Goal: Transaction & Acquisition: Purchase product/service

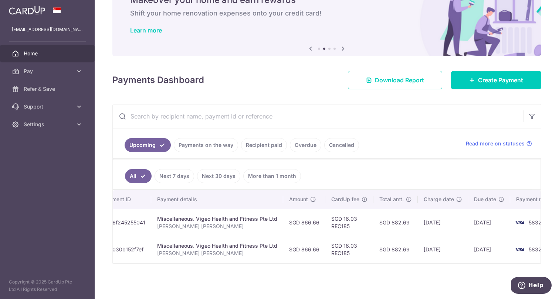
scroll to position [0, 108]
click at [478, 72] on link "Create Payment" at bounding box center [496, 80] width 90 height 18
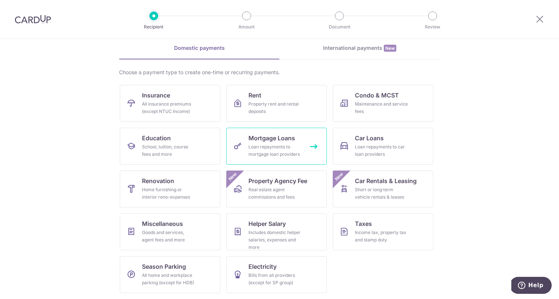
scroll to position [31, 0]
click at [362, 228] on span "Taxes" at bounding box center [363, 223] width 17 height 9
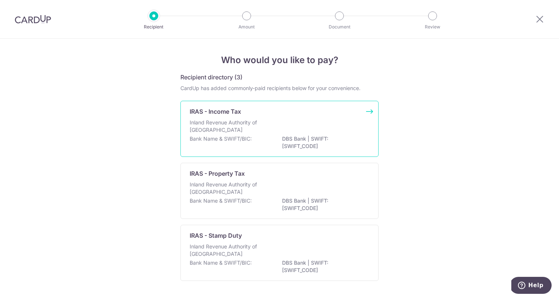
click at [264, 134] on div "Inland Revenue Authority of Singapore" at bounding box center [280, 127] width 180 height 16
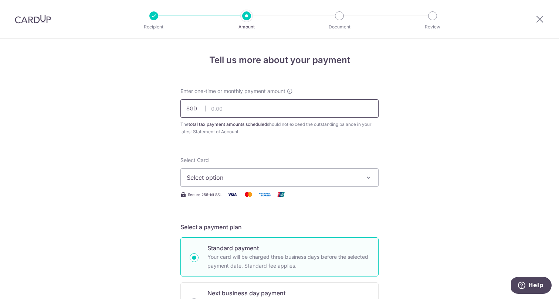
click at [266, 109] on input "text" at bounding box center [279, 108] width 198 height 18
paste input "2,518.01"
type input "2,518.01"
click at [249, 172] on button "Select option" at bounding box center [279, 177] width 198 height 18
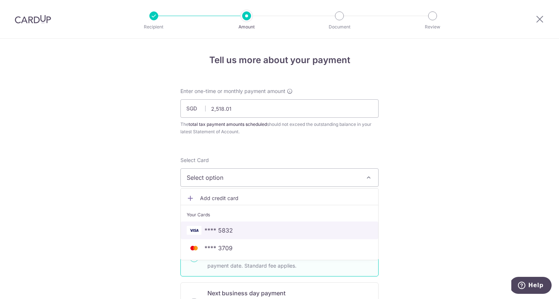
click at [236, 229] on span "**** 5832" at bounding box center [279, 230] width 185 height 9
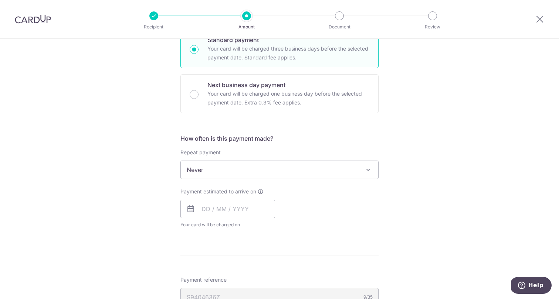
scroll to position [218, 0]
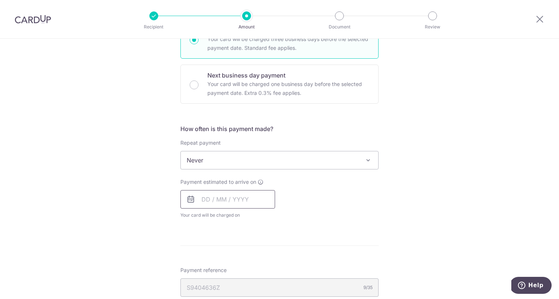
click at [247, 200] on input "text" at bounding box center [227, 199] width 95 height 18
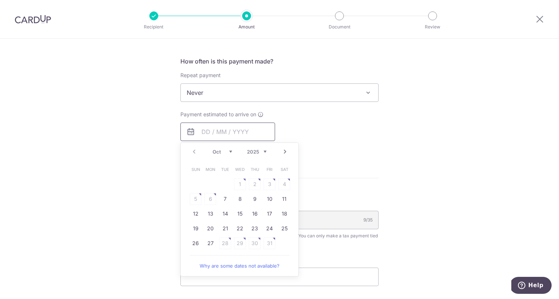
scroll to position [290, 0]
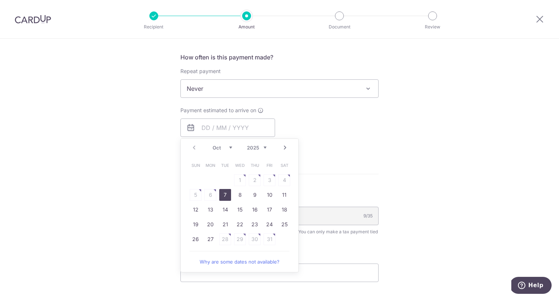
click at [222, 197] on link "7" at bounding box center [225, 195] width 12 height 12
type input "07/10/2025"
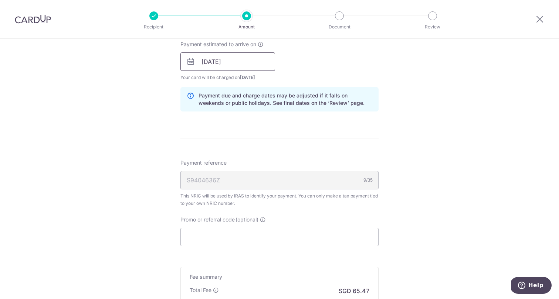
scroll to position [387, 0]
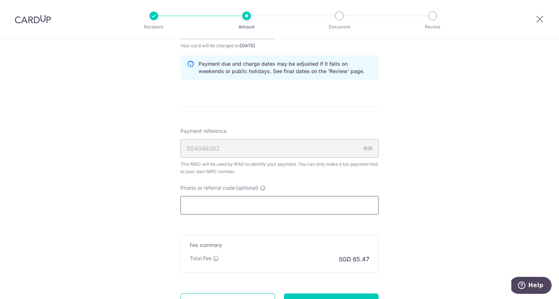
click at [242, 209] on input "Promo or referral code (optional)" at bounding box center [279, 205] width 198 height 18
paste input "VTAX25R"
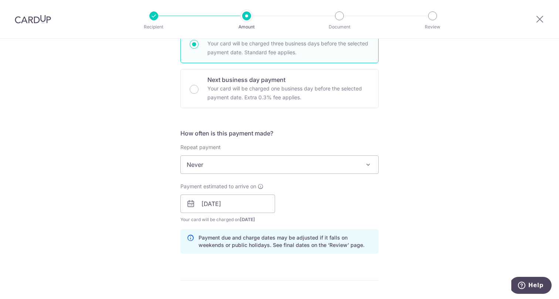
scroll to position [213, 0]
type input "VTAX25R"
click at [277, 167] on span "Never" at bounding box center [279, 166] width 197 height 18
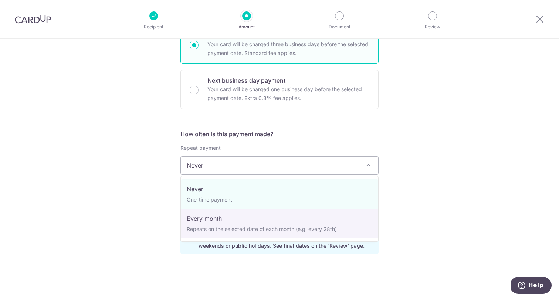
select select "3"
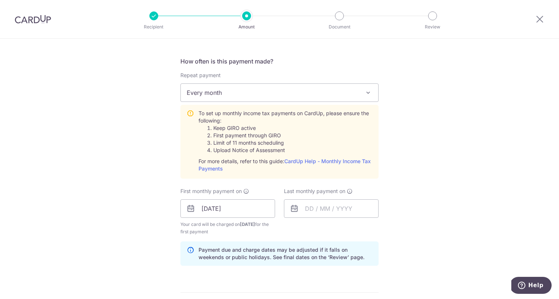
scroll to position [331, 0]
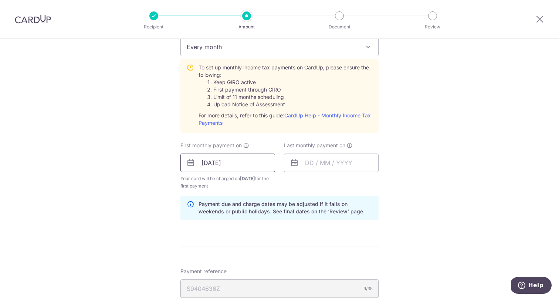
click at [238, 165] on input "[DATE]" at bounding box center [227, 163] width 95 height 18
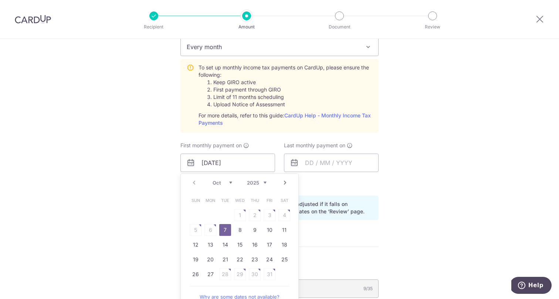
click at [225, 228] on link "7" at bounding box center [225, 230] width 12 height 12
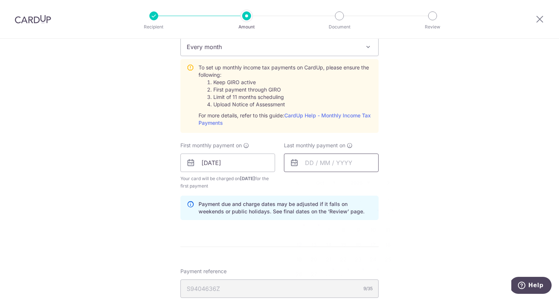
click at [320, 166] on input "text" at bounding box center [331, 163] width 95 height 18
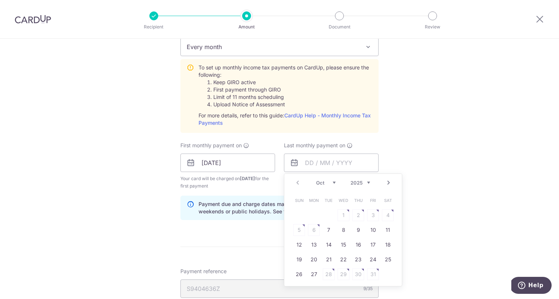
click at [390, 180] on link "Next" at bounding box center [388, 182] width 9 height 9
click at [390, 183] on link "Next" at bounding box center [388, 182] width 9 height 9
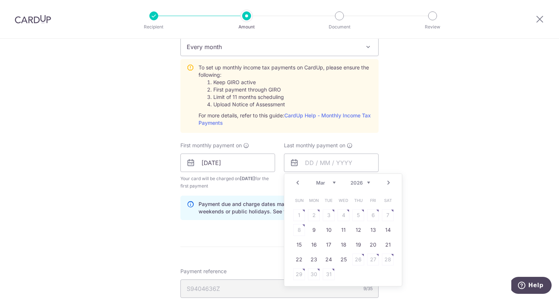
click at [390, 183] on link "Next" at bounding box center [388, 182] width 9 height 9
click at [328, 230] on table "Sun Mon Tue Wed Thu Fri Sat 1 2 3 4 5 6 7 8 9 10 11 12 13 14 15 16 17 18 19 20 …" at bounding box center [342, 237] width 103 height 89
click at [439, 166] on div "Tell us more about your payment Enter one-time or monthly payment amount SGD 2,…" at bounding box center [279, 124] width 559 height 834
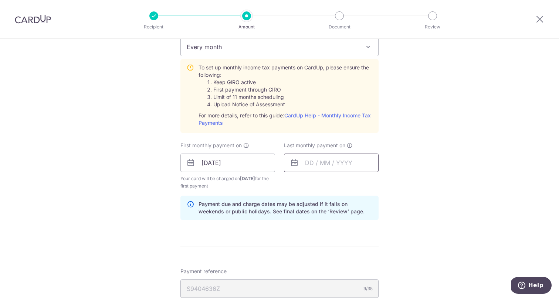
click at [326, 169] on input "text" at bounding box center [331, 163] width 95 height 18
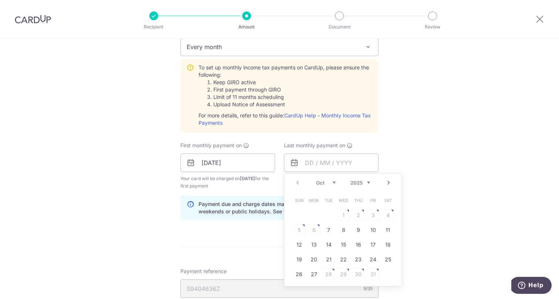
click at [392, 181] on link "Next" at bounding box center [388, 182] width 9 height 9
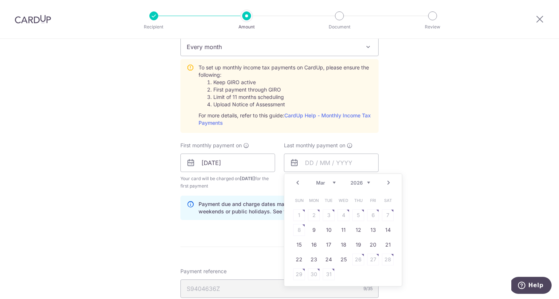
click at [392, 181] on link "Next" at bounding box center [388, 182] width 9 height 9
click at [296, 180] on link "Prev" at bounding box center [297, 182] width 9 height 9
click at [346, 262] on link "25" at bounding box center [343, 260] width 12 height 12
type input "25/03/2026"
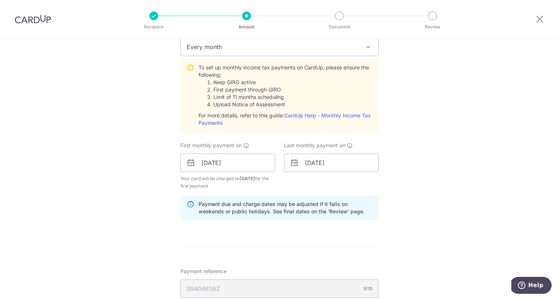
click at [389, 230] on div "Tell us more about your payment Enter one-time or monthly payment amount SGD 2,…" at bounding box center [279, 124] width 559 height 834
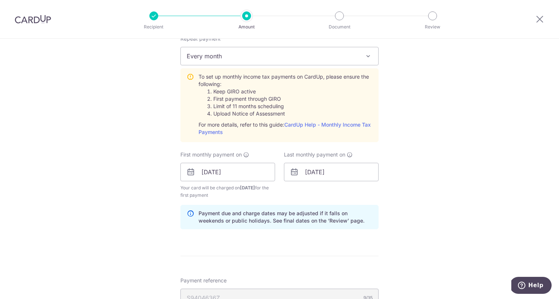
scroll to position [321, 0]
click at [236, 175] on input "[DATE]" at bounding box center [227, 173] width 95 height 18
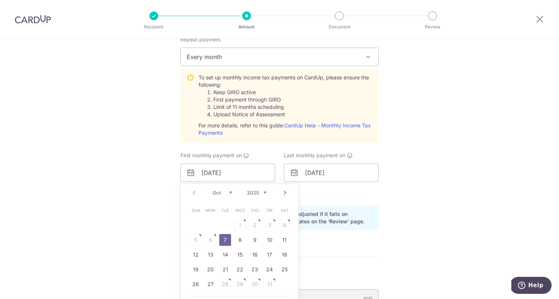
click at [413, 167] on div "Tell us more about your payment Enter one-time or monthly payment amount SGD 2,…" at bounding box center [279, 134] width 559 height 834
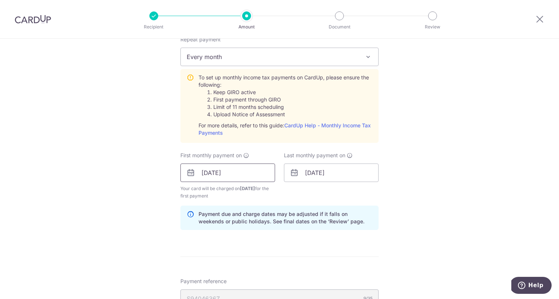
click at [223, 174] on input "[DATE]" at bounding box center [227, 173] width 95 height 18
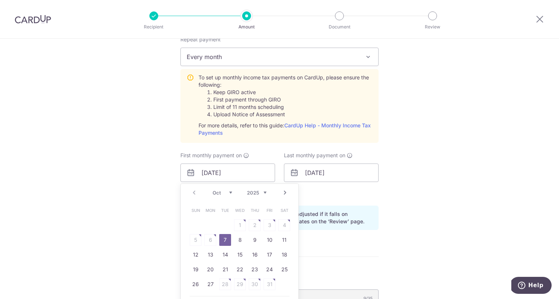
click at [194, 191] on div "Prev Next Oct Nov Dec 2025 2026" at bounding box center [239, 193] width 117 height 18
click at [437, 188] on div "Tell us more about your payment Enter one-time or monthly payment amount SGD 2,…" at bounding box center [279, 134] width 559 height 834
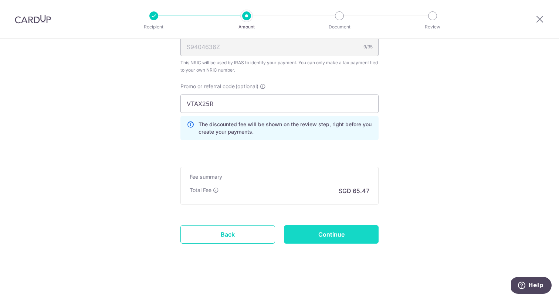
scroll to position [573, 0]
click at [337, 237] on input "Continue" at bounding box center [331, 234] width 95 height 18
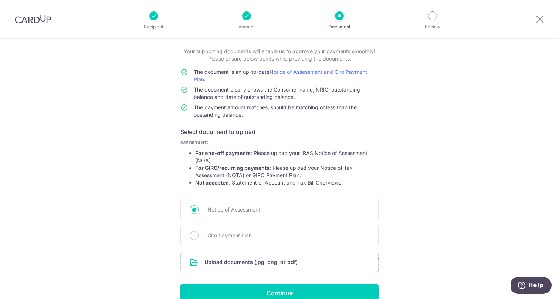
scroll to position [40, 0]
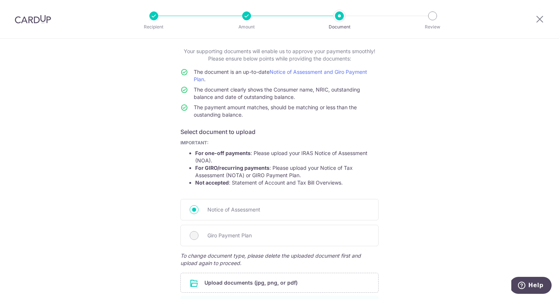
click at [413, 245] on div "Help us verify your payment Your supporting documents will enable us to approve…" at bounding box center [279, 193] width 559 height 389
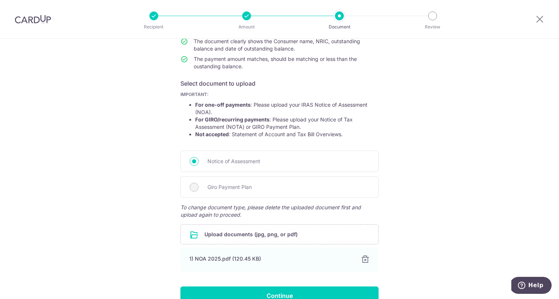
scroll to position [121, 0]
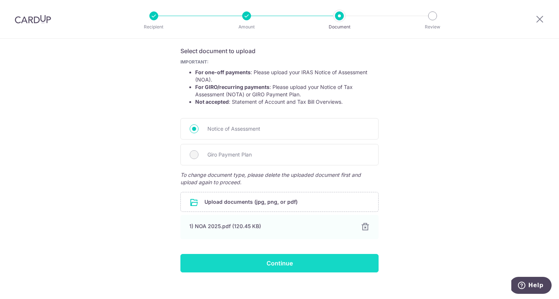
click at [297, 267] on input "Continue" at bounding box center [279, 263] width 198 height 18
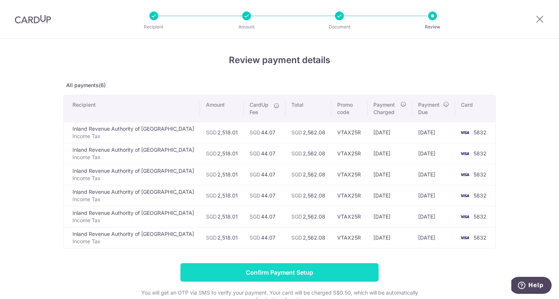
click at [288, 270] on input "Confirm Payment Setup" at bounding box center [279, 272] width 198 height 18
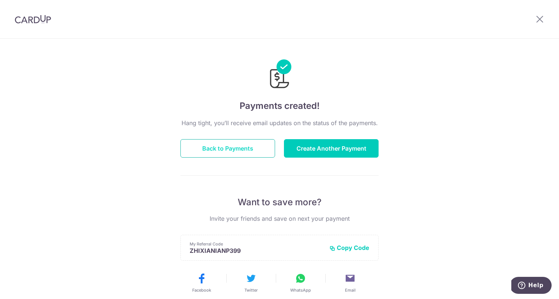
click at [253, 154] on button "Back to Payments" at bounding box center [227, 148] width 95 height 18
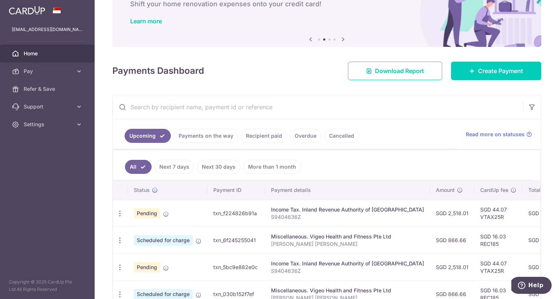
scroll to position [49, 0]
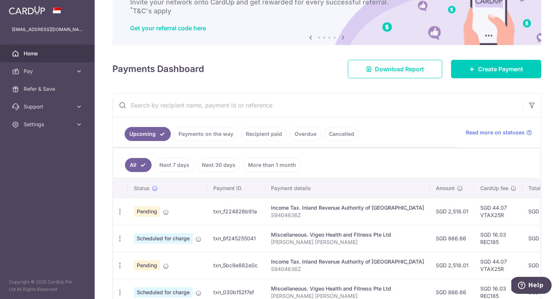
click at [37, 11] on img at bounding box center [27, 10] width 36 height 9
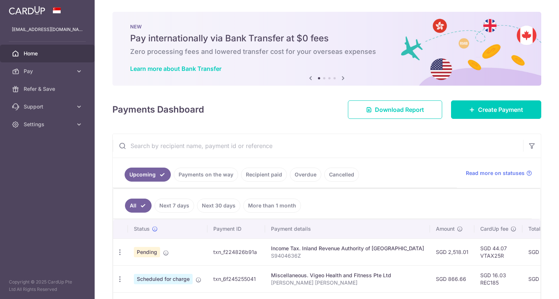
scroll to position [0, 0]
click at [33, 17] on div at bounding box center [47, 10] width 95 height 21
click at [31, 11] on img at bounding box center [27, 10] width 36 height 9
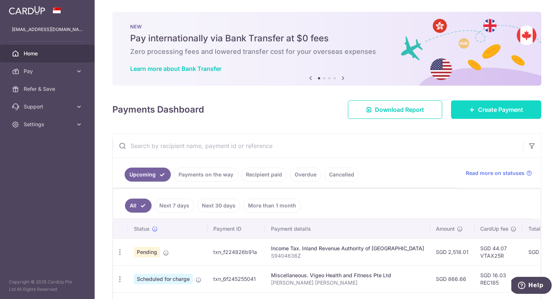
click at [489, 111] on span "Create Payment" at bounding box center [500, 109] width 45 height 9
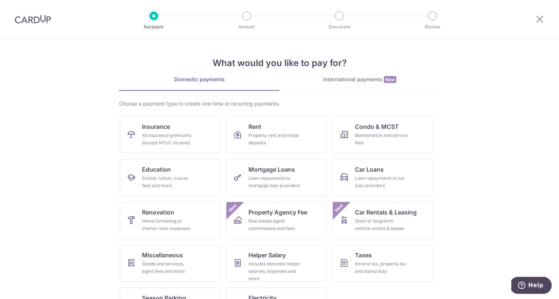
scroll to position [29, 0]
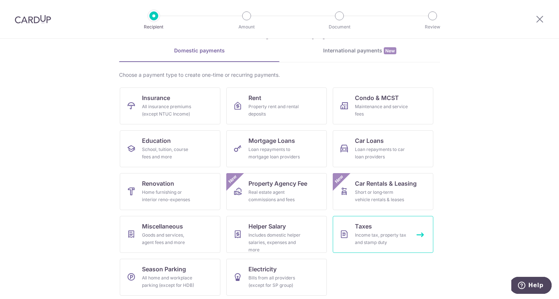
click at [374, 235] on div "Income tax, property tax and stamp duty" at bounding box center [381, 239] width 53 height 15
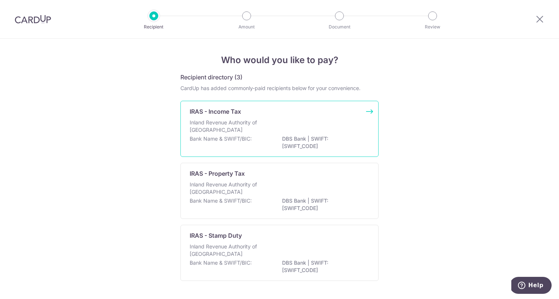
click at [263, 129] on p "Inland Revenue Authority of [GEOGRAPHIC_DATA]" at bounding box center [229, 126] width 78 height 15
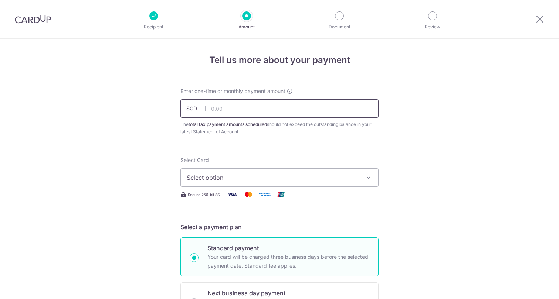
click at [255, 111] on input "text" at bounding box center [279, 108] width 198 height 18
type input "5,000.00"
click at [267, 178] on span "Select option" at bounding box center [273, 177] width 172 height 9
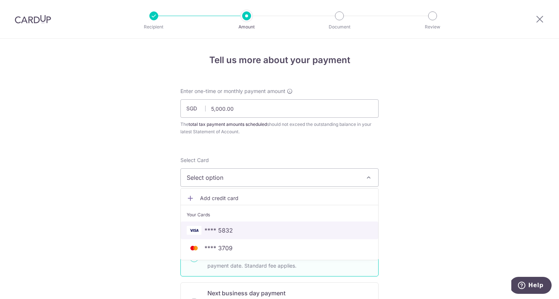
click at [241, 229] on span "**** 5832" at bounding box center [279, 230] width 185 height 9
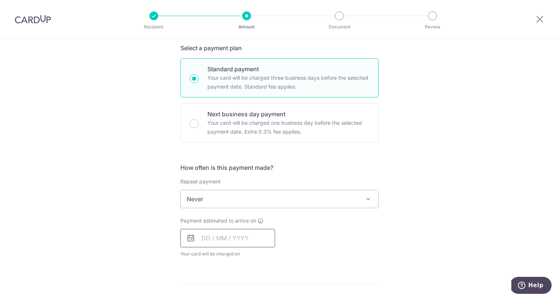
scroll to position [180, 0]
click at [218, 235] on input "text" at bounding box center [227, 238] width 95 height 18
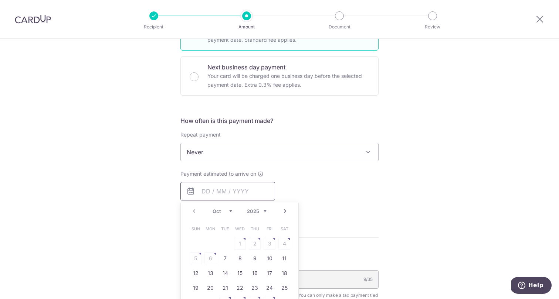
scroll to position [226, 0]
click at [222, 256] on link "7" at bounding box center [225, 259] width 12 height 12
type input "[DATE]"
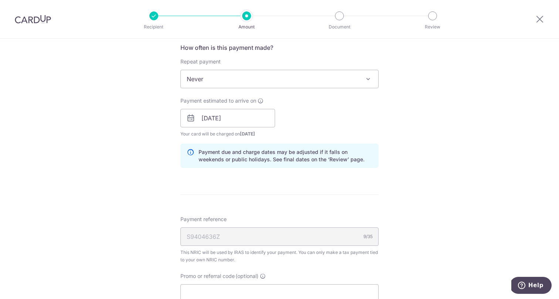
scroll to position [326, 0]
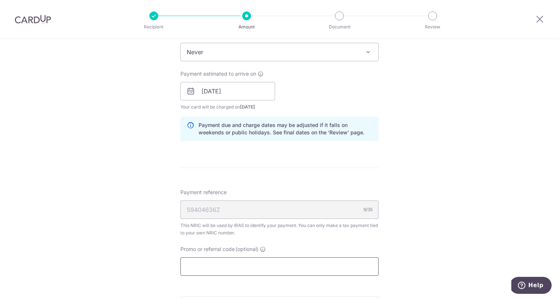
click at [220, 269] on input "Promo or referral code (optional)" at bounding box center [279, 266] width 198 height 18
paste input "VTAX25ONE"
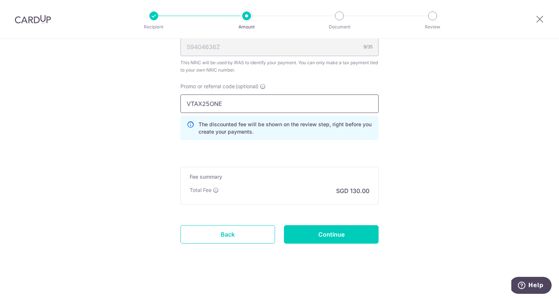
scroll to position [489, 0]
type input "VTAX25ONE"
click at [305, 233] on input "Continue" at bounding box center [331, 234] width 95 height 18
